Goal: Task Accomplishment & Management: Use online tool/utility

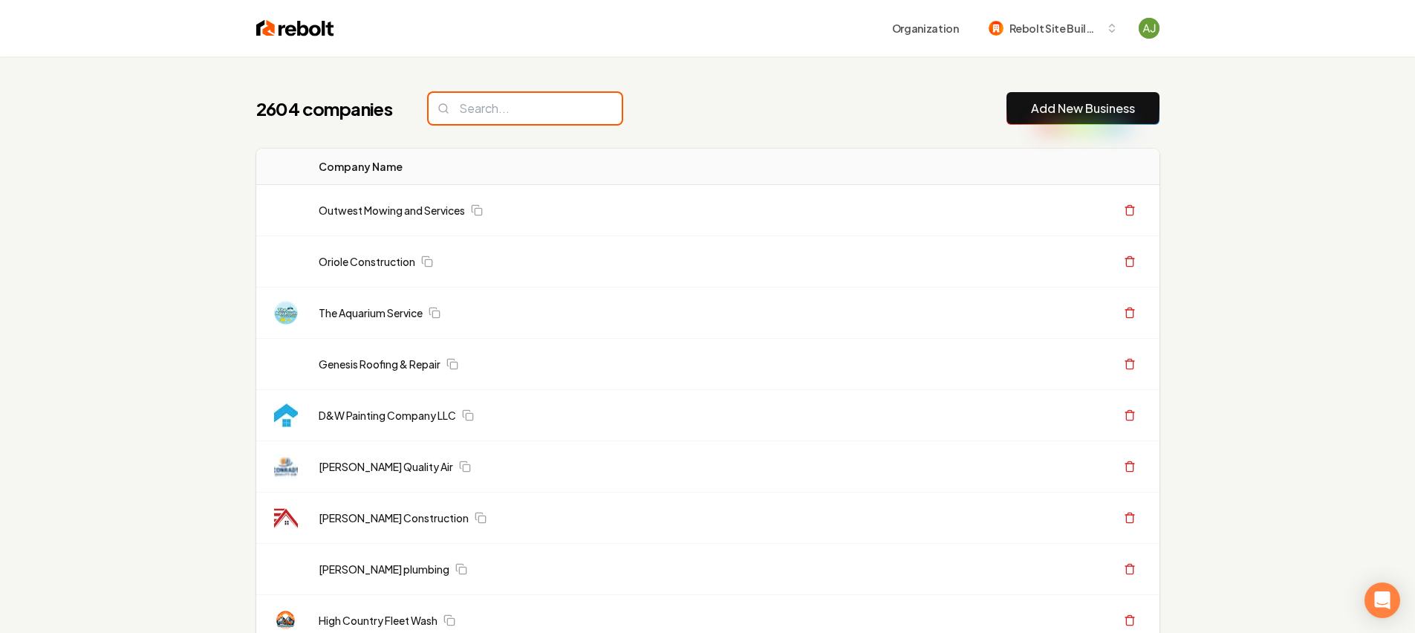
click at [503, 108] on input "search" at bounding box center [525, 108] width 193 height 31
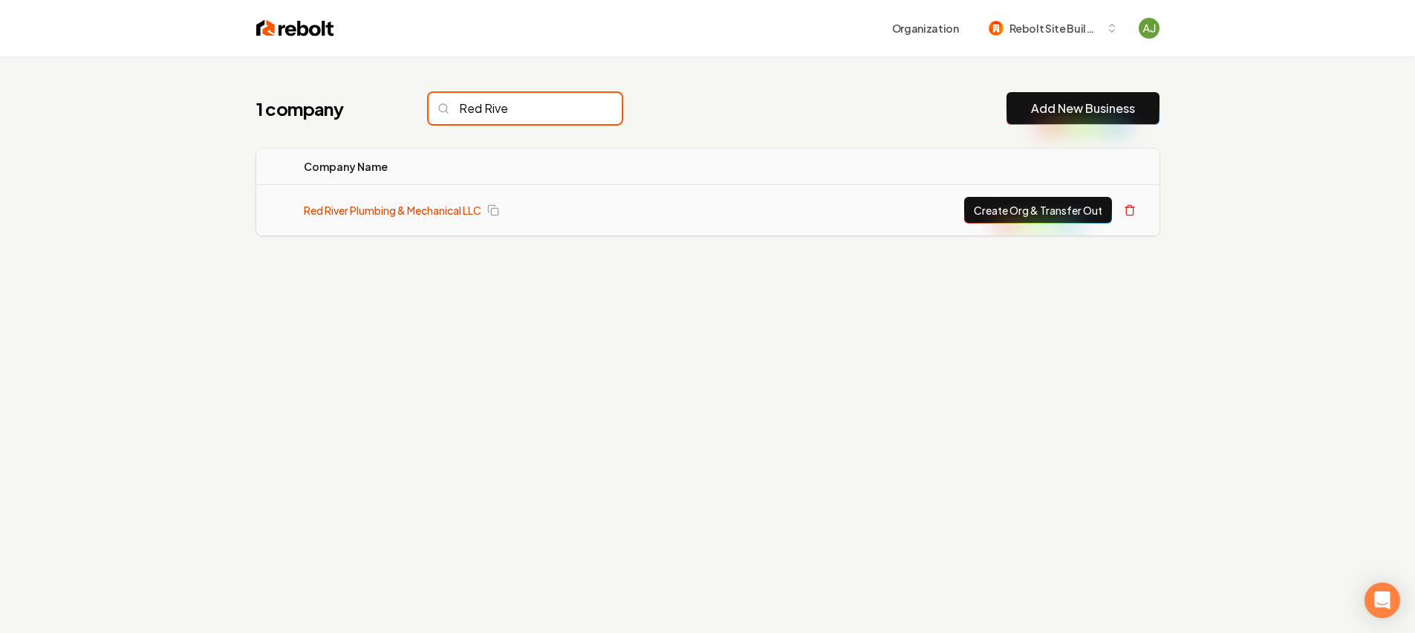
type input "Red Rive"
click at [422, 215] on link "Red River Plumbing & Mechanical LLC" at bounding box center [393, 210] width 178 height 15
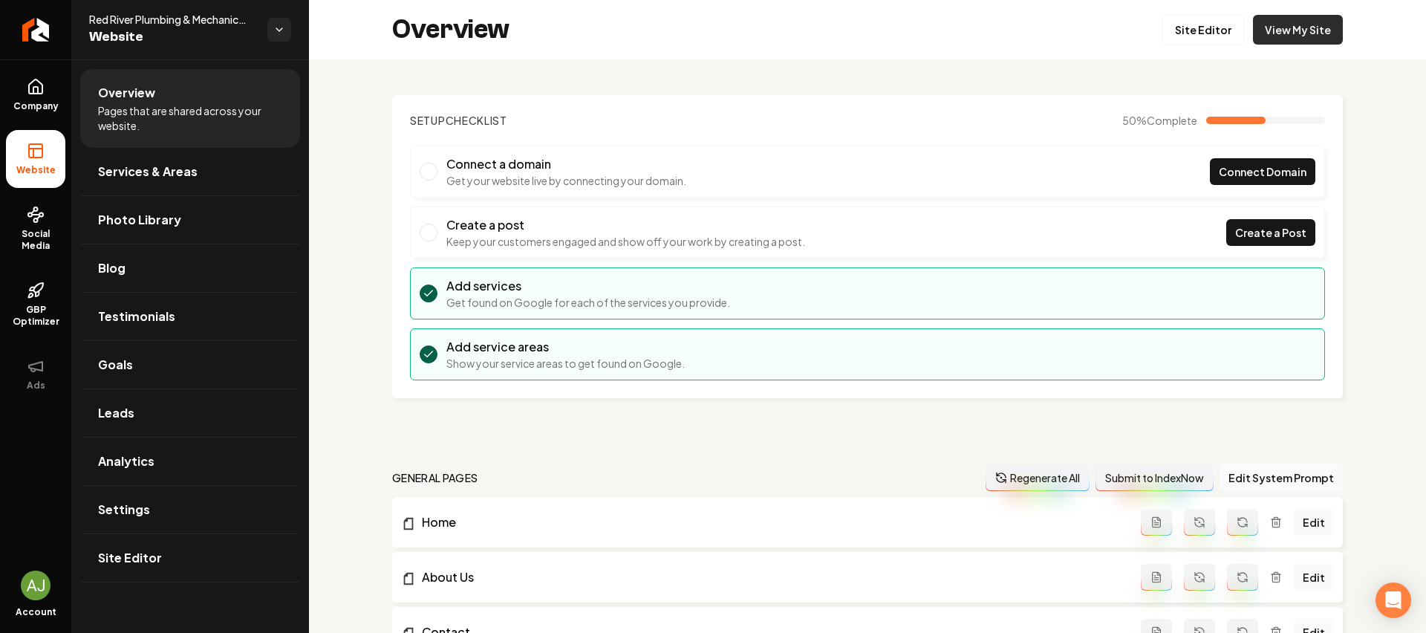
click at [1263, 39] on link "View My Site" at bounding box center [1298, 30] width 90 height 30
click at [48, 83] on link "Company" at bounding box center [35, 95] width 59 height 58
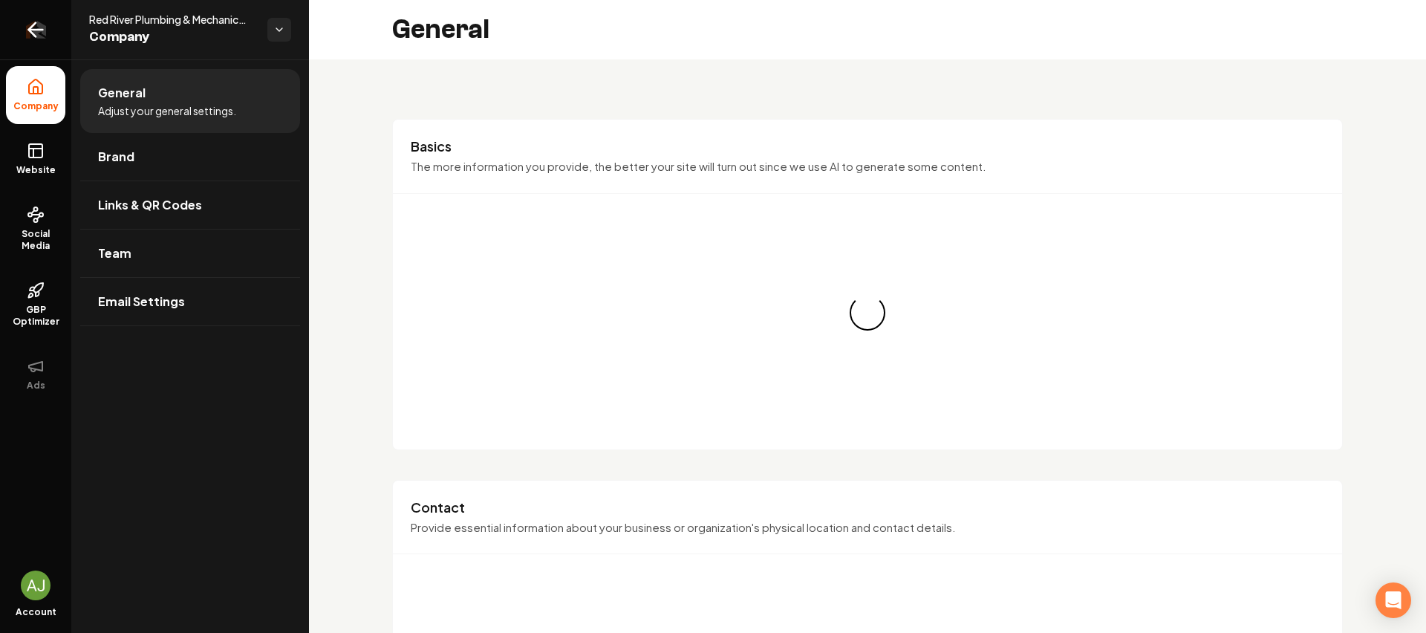
click at [39, 27] on icon "Return to dashboard" at bounding box center [36, 30] width 24 height 24
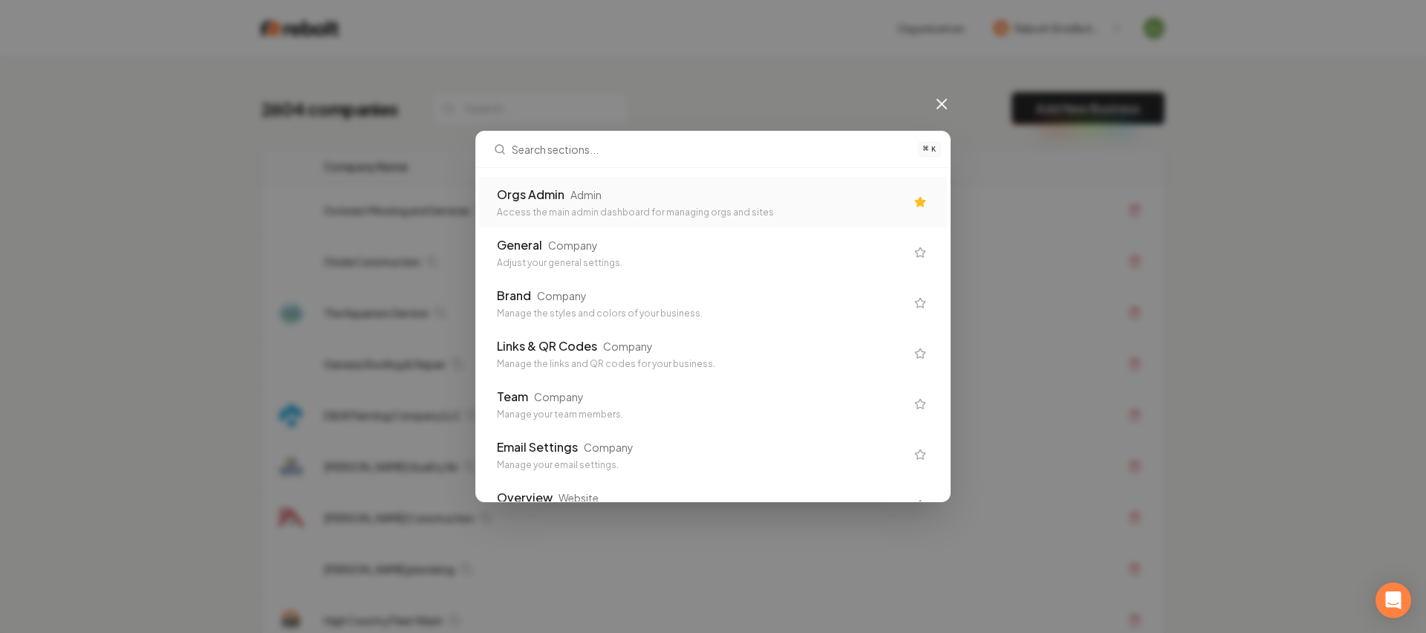
click at [587, 186] on div "Orgs Admin Admin" at bounding box center [701, 195] width 409 height 18
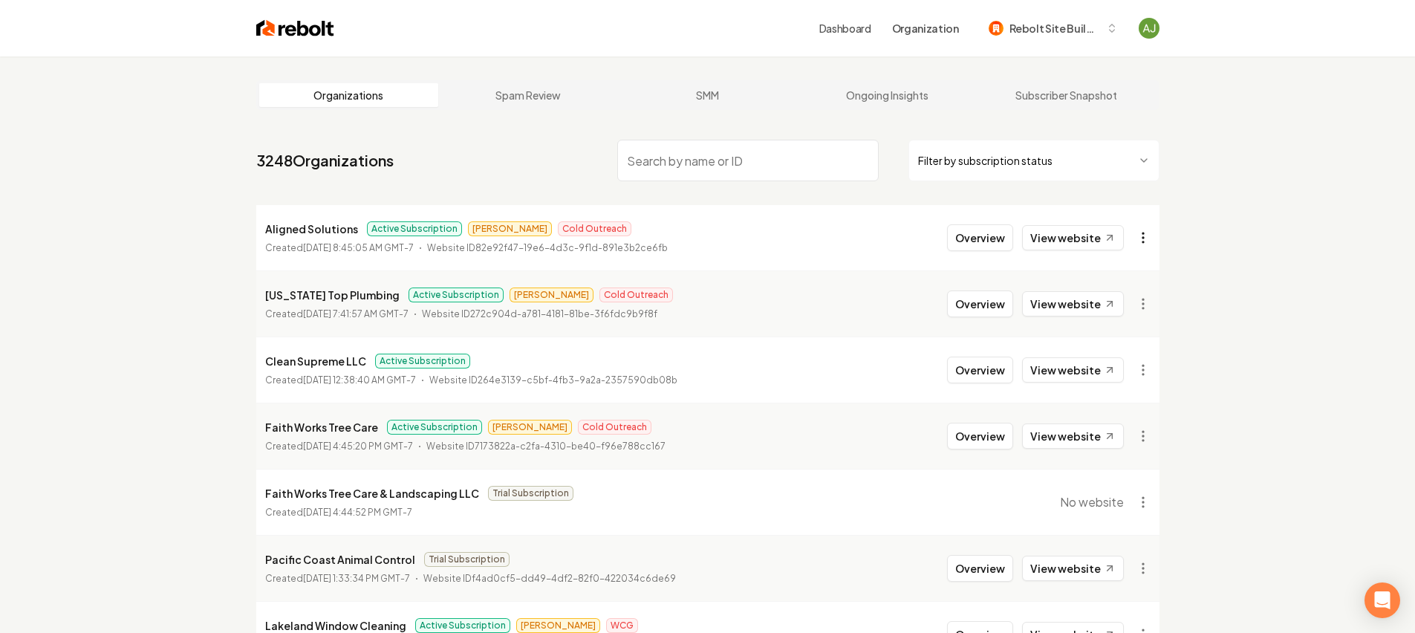
click at [1142, 238] on html "Dashboard Organization Rebolt Site Builder Organizations Spam Review SMM Ongoin…" at bounding box center [707, 316] width 1415 height 633
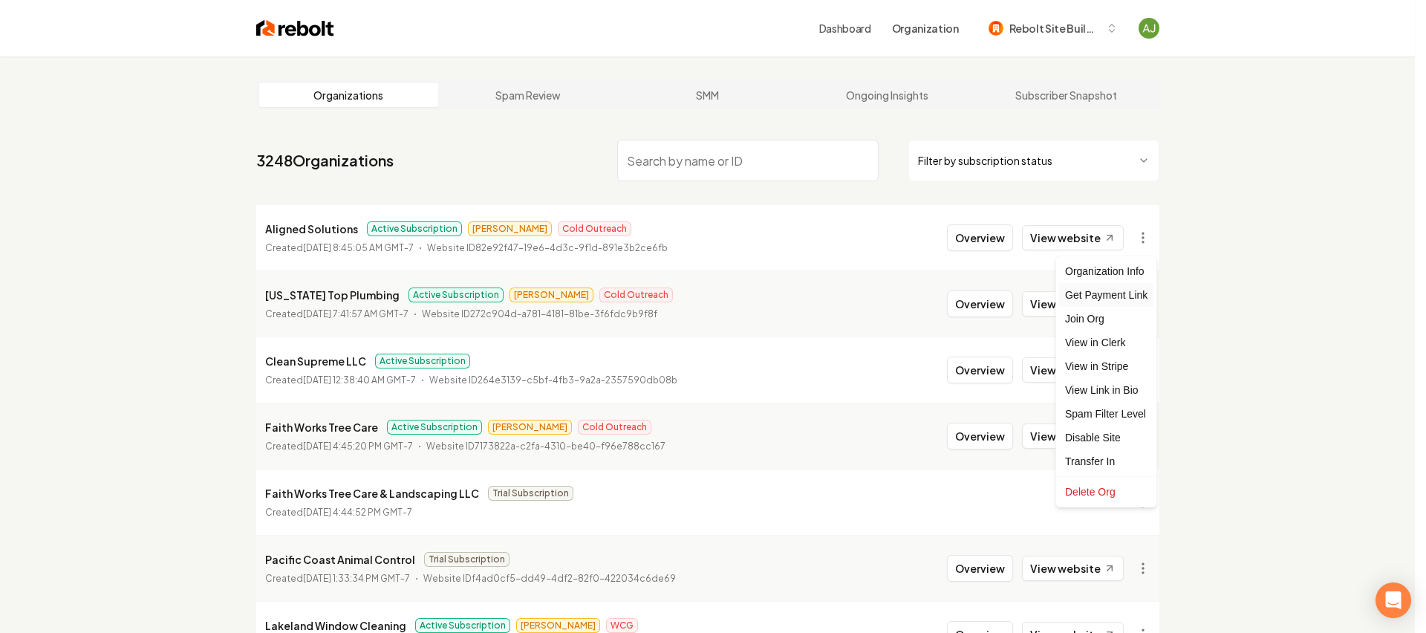
click at [1129, 290] on div "Get Payment Link" at bounding box center [1106, 295] width 94 height 24
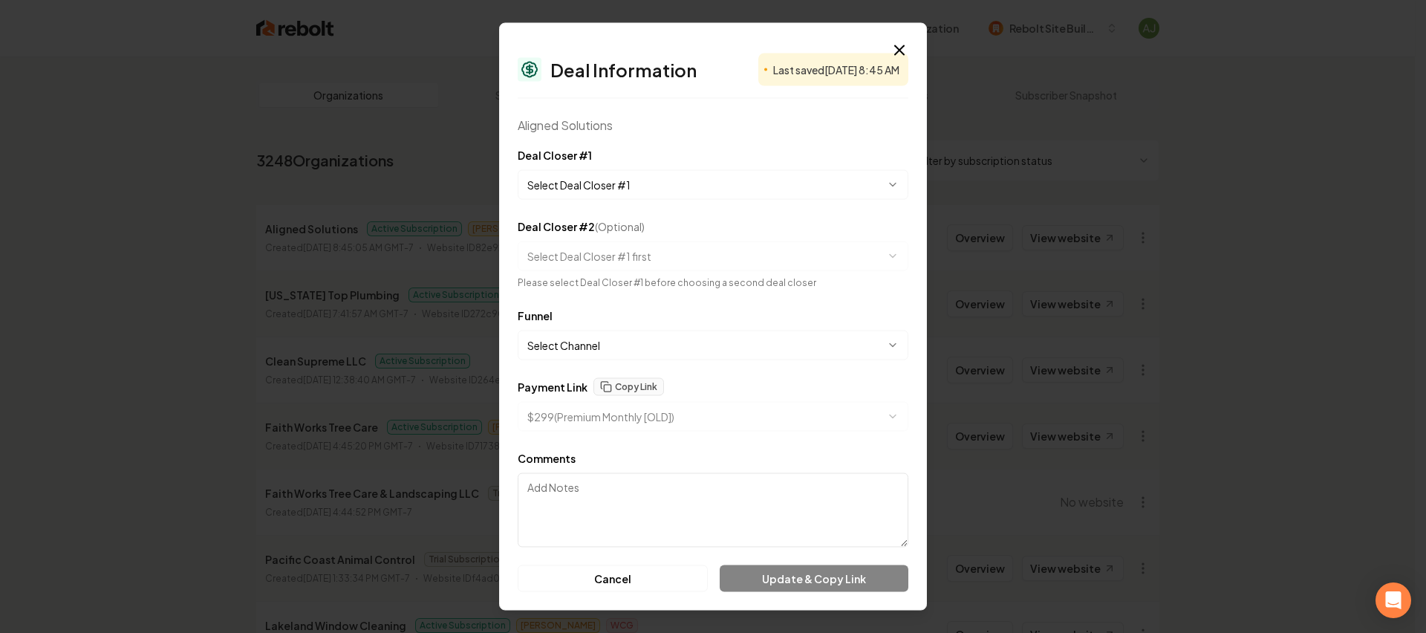
select select "**********"
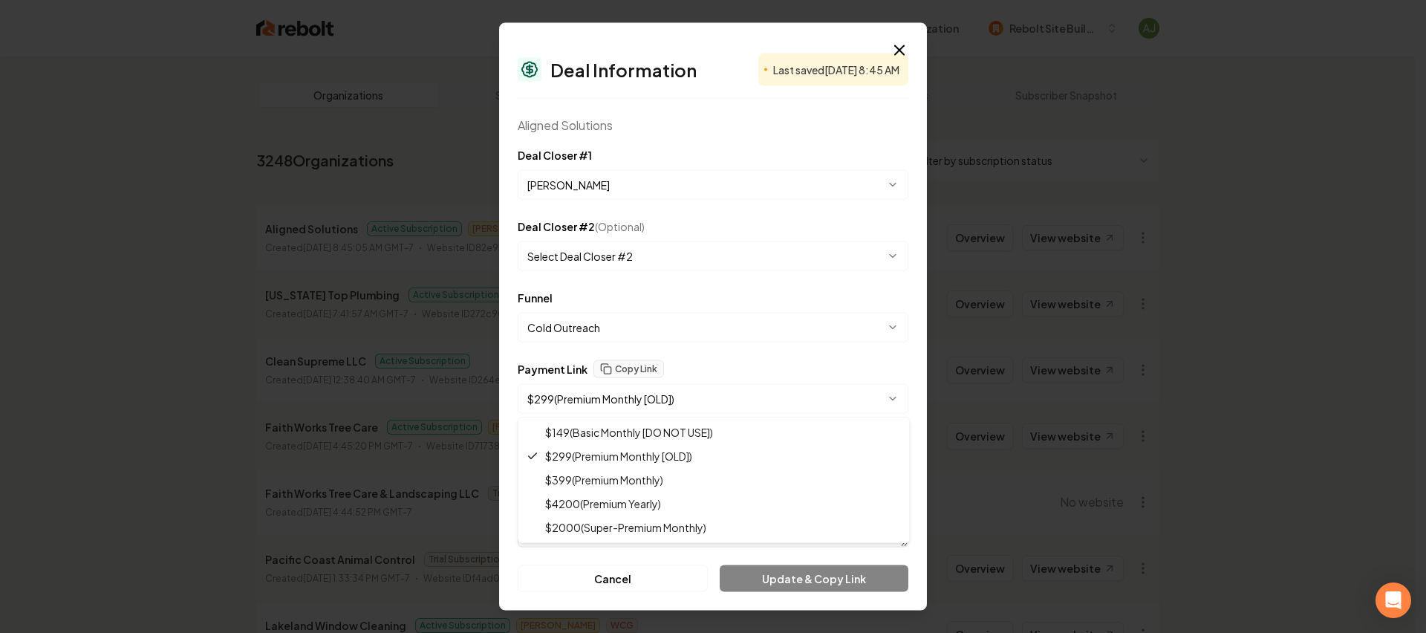
click at [659, 402] on body "Dashboard Organization Rebolt Site Builder Organizations Spam Review SMM Ongoin…" at bounding box center [707, 316] width 1415 height 633
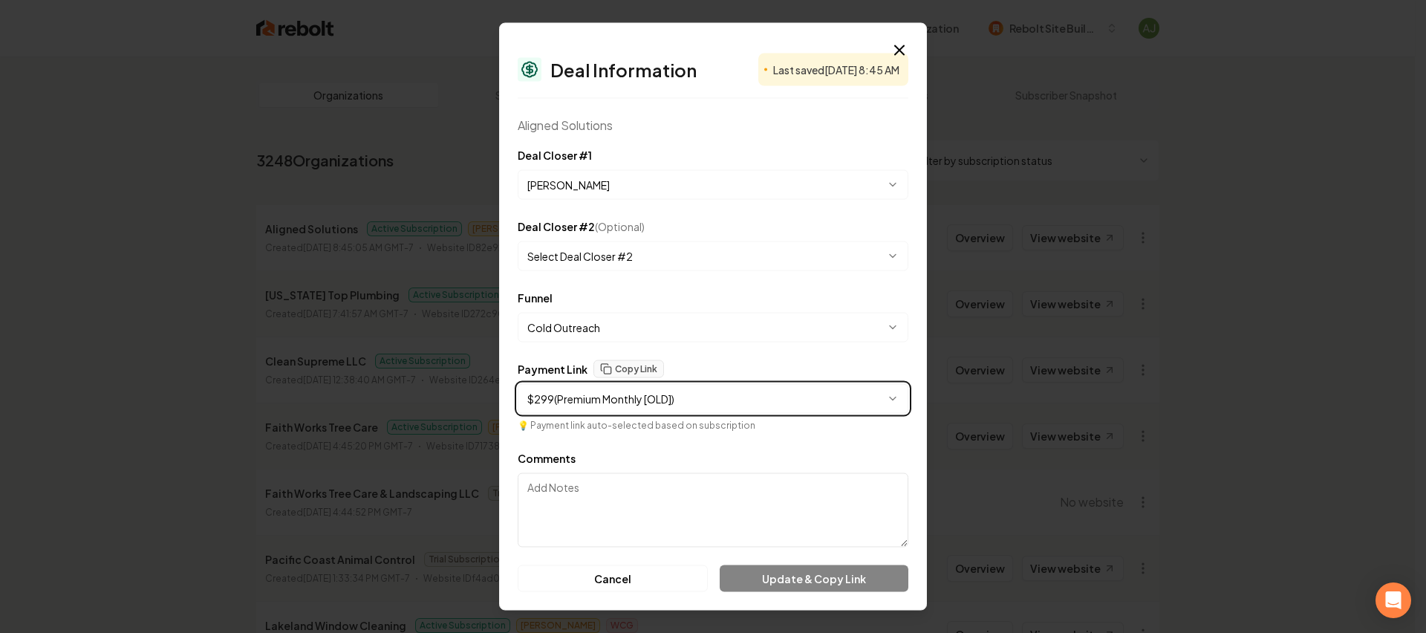
click at [899, 48] on body "Dashboard Organization Rebolt Site Builder Organizations Spam Review SMM Ongoin…" at bounding box center [707, 316] width 1415 height 633
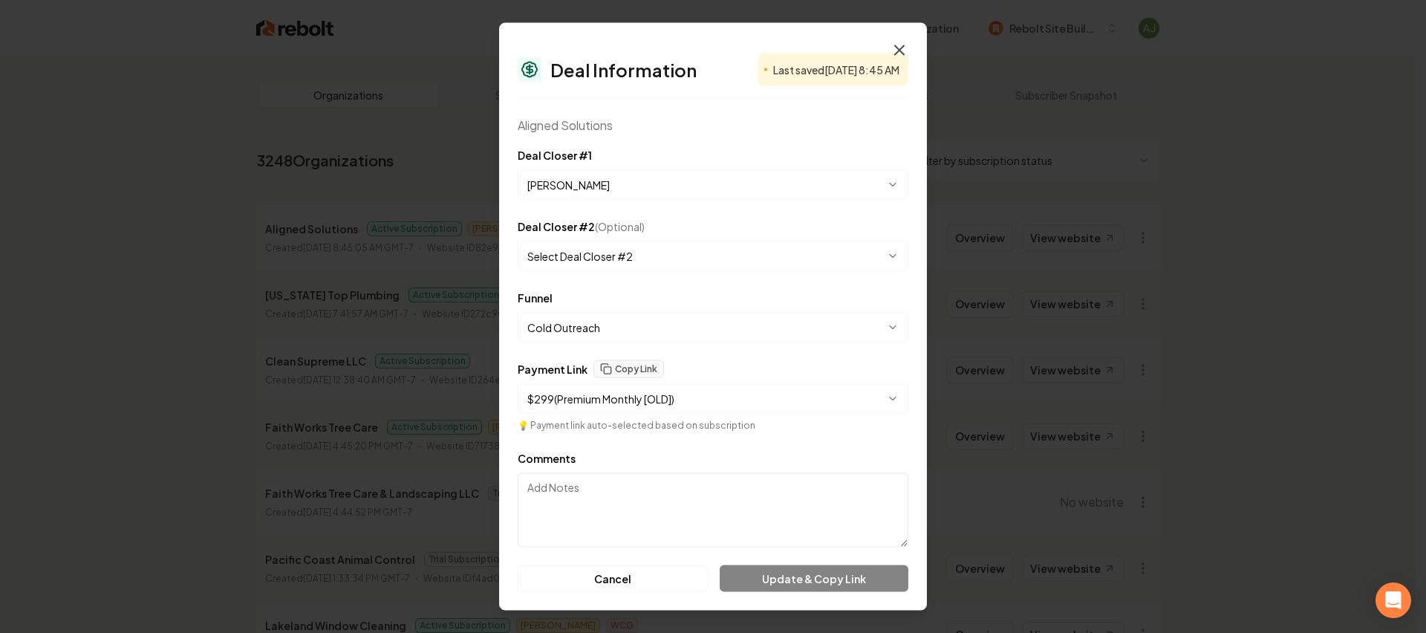
click at [899, 48] on icon "button" at bounding box center [900, 51] width 18 height 18
